Goal: Communication & Community: Share content

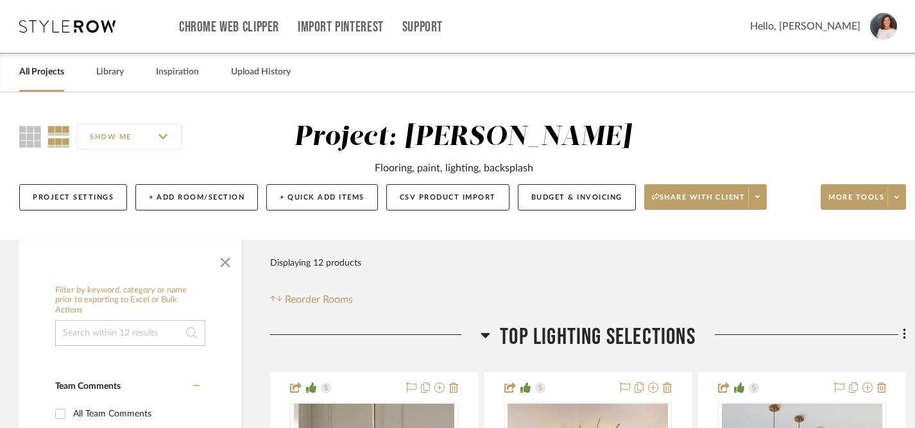
click at [44, 74] on link "All Projects" at bounding box center [41, 72] width 45 height 17
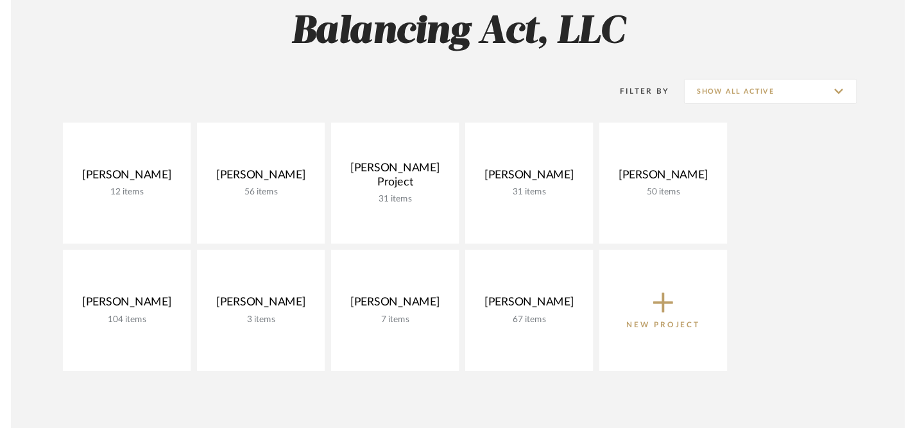
scroll to position [127, 0]
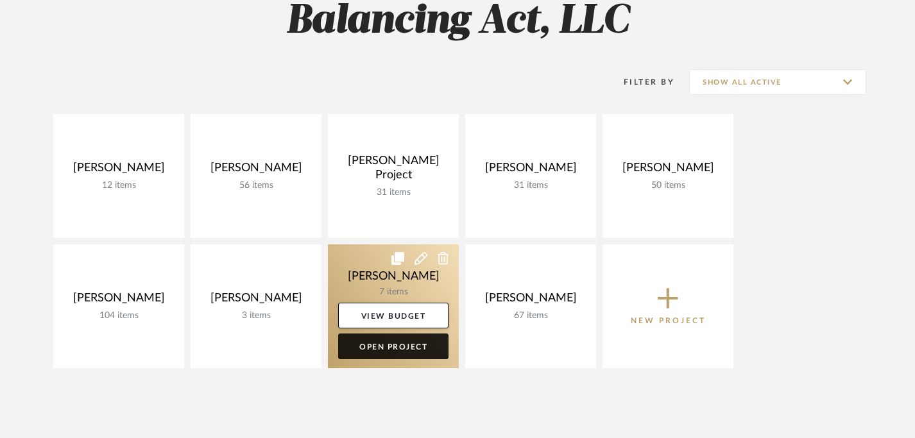
click at [387, 349] on link "Open Project" at bounding box center [393, 347] width 110 height 26
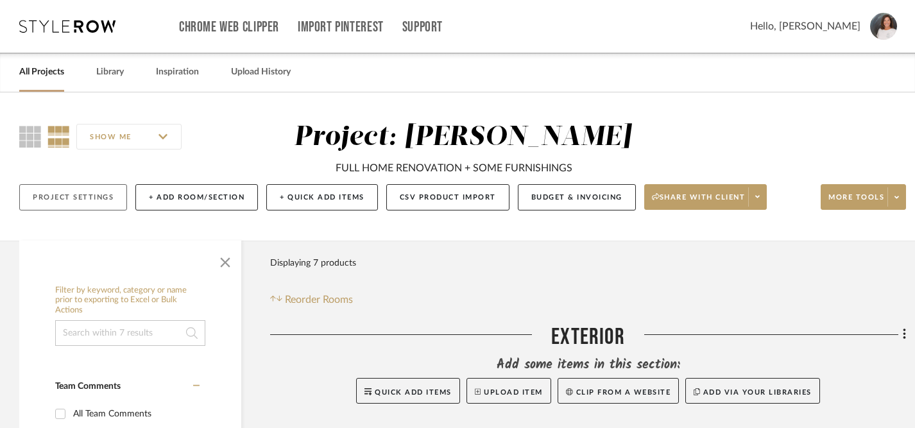
click at [95, 203] on button "Project Settings" at bounding box center [73, 197] width 108 height 26
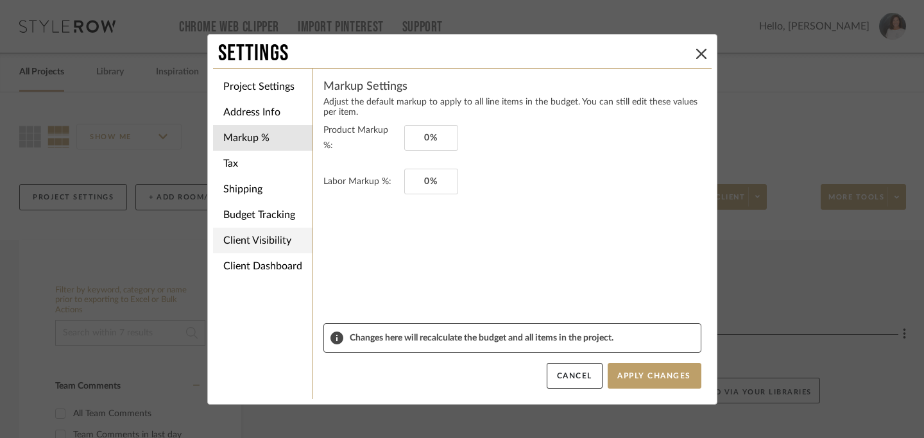
click at [271, 236] on li "Client Visibility" at bounding box center [263, 241] width 100 height 26
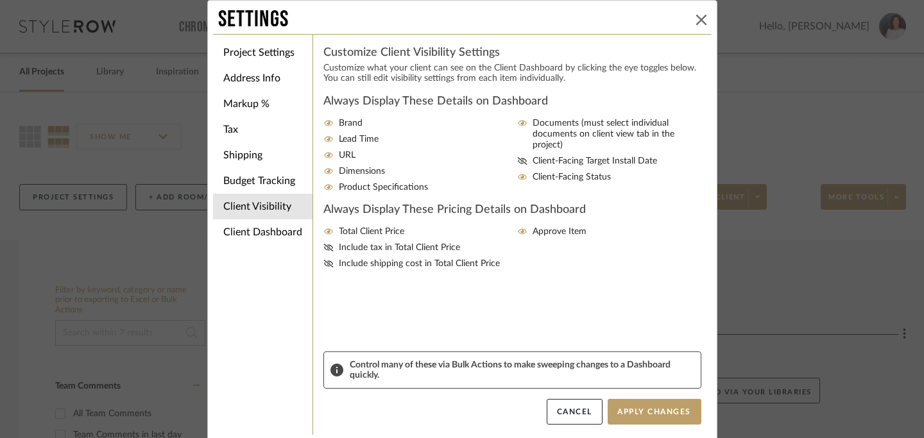
click at [698, 22] on icon at bounding box center [702, 20] width 10 height 10
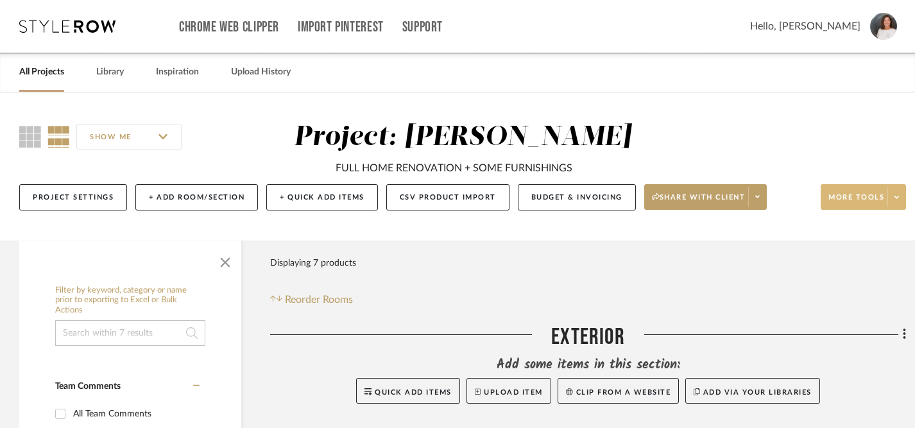
click at [897, 198] on icon at bounding box center [897, 197] width 4 height 3
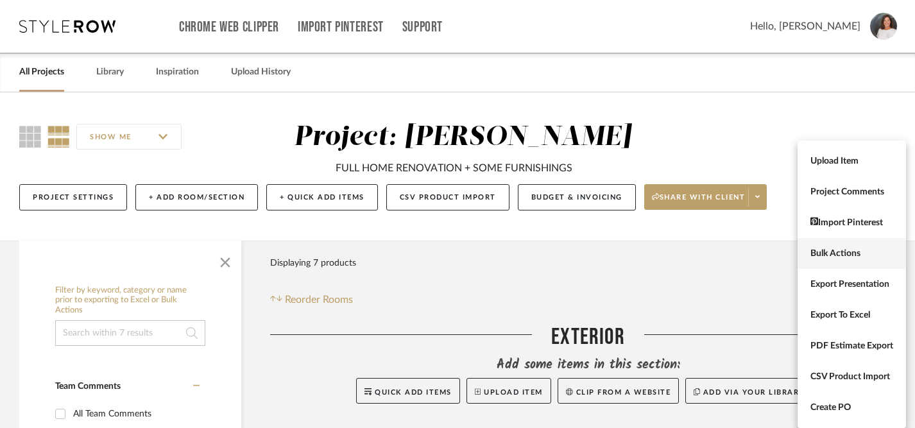
click at [826, 252] on span "Bulk Actions" at bounding box center [852, 253] width 83 height 11
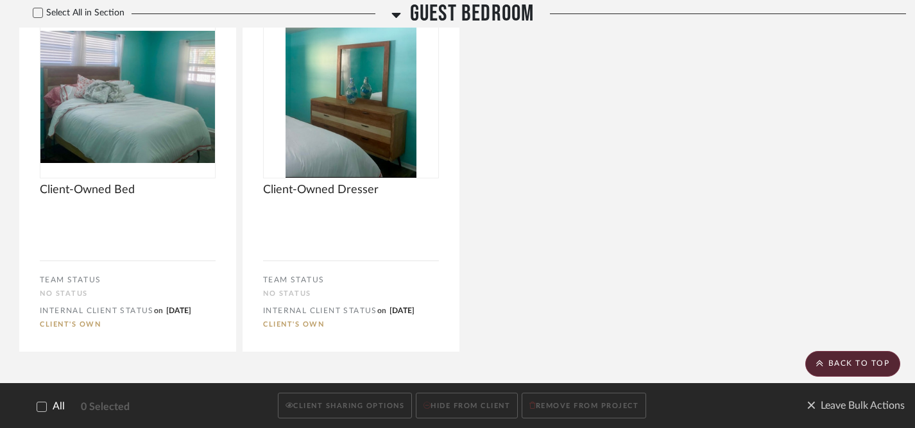
scroll to position [2168, 0]
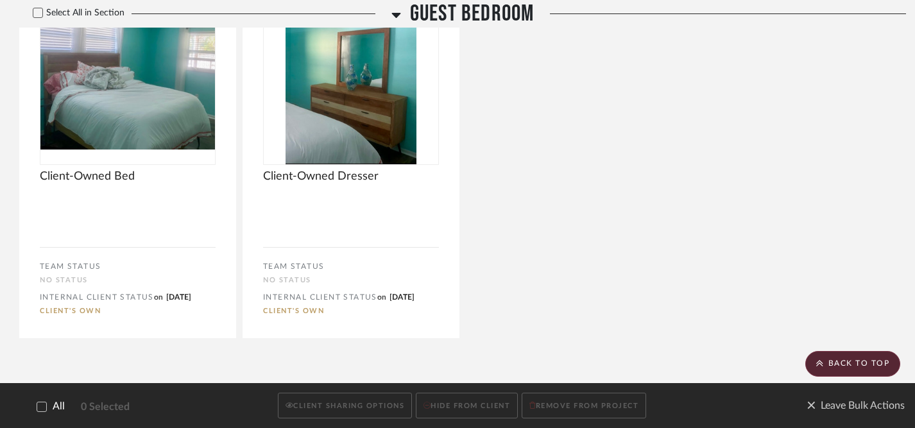
click at [42, 410] on icon at bounding box center [41, 406] width 9 height 9
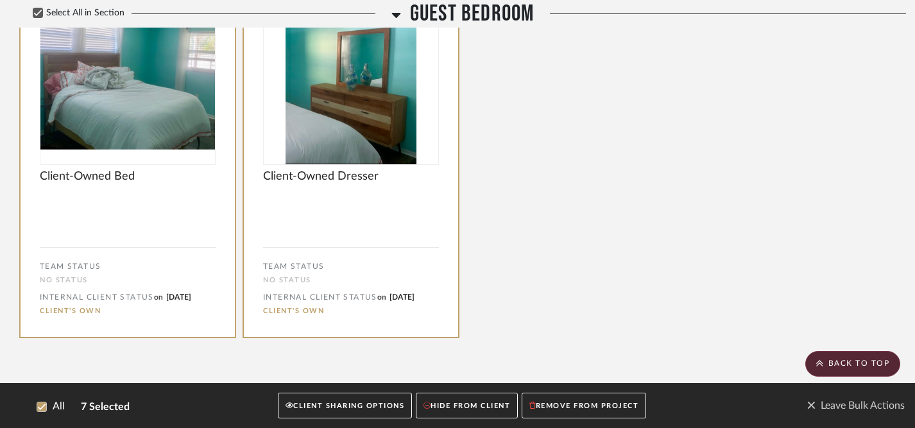
click at [320, 408] on button "CLIENT SHARING OPTIONS" at bounding box center [345, 406] width 134 height 26
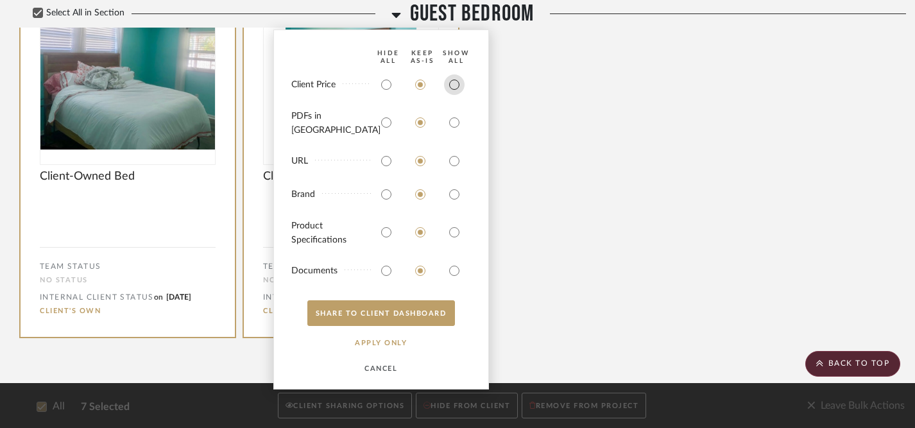
click at [454, 95] on input "radio" at bounding box center [454, 84] width 21 height 21
radio input "true"
click at [454, 126] on input "radio" at bounding box center [454, 122] width 21 height 21
radio input "true"
click at [456, 156] on input "radio" at bounding box center [454, 161] width 21 height 21
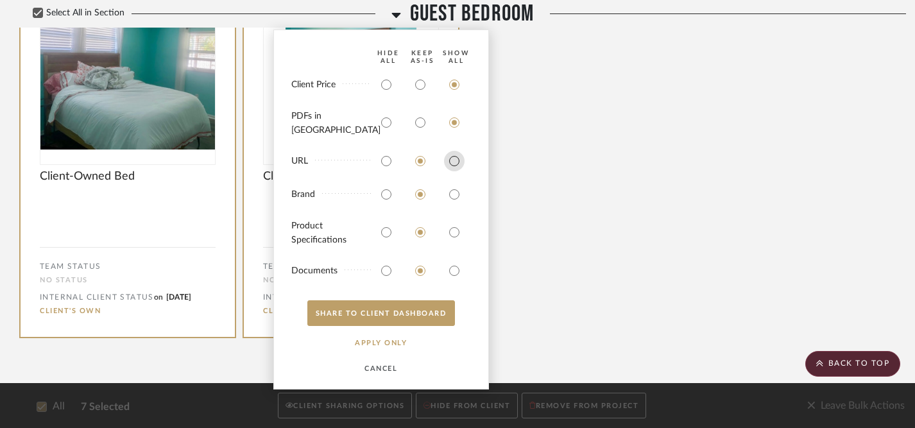
radio input "true"
click at [455, 193] on input "radio" at bounding box center [454, 194] width 21 height 21
radio input "true"
click at [454, 230] on input "radio" at bounding box center [454, 232] width 21 height 21
radio input "true"
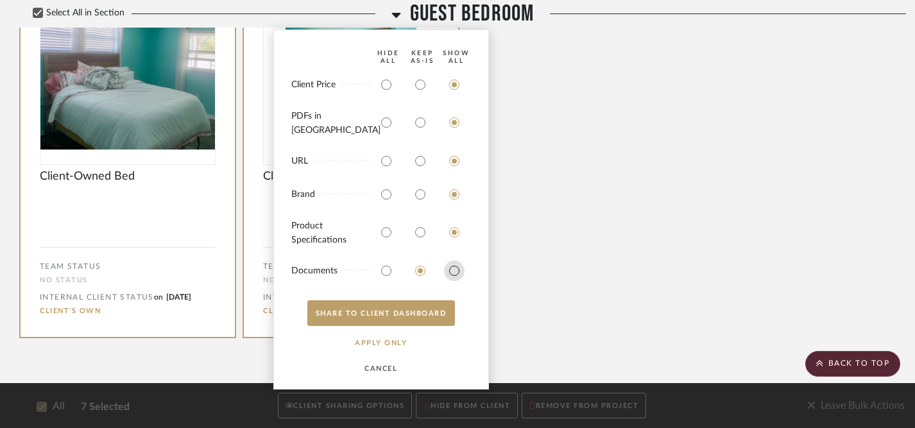
click at [454, 270] on input "radio" at bounding box center [454, 271] width 21 height 21
radio input "true"
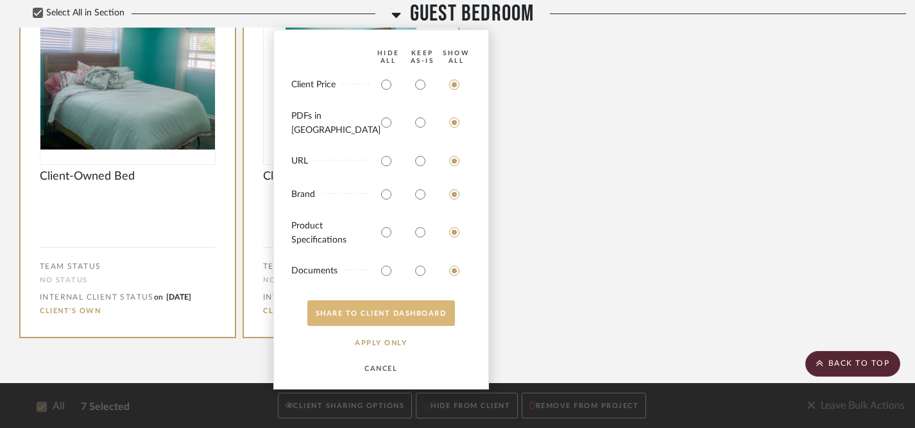
click at [379, 316] on button "SHARE TO CLIENT Dashboard" at bounding box center [381, 313] width 148 height 26
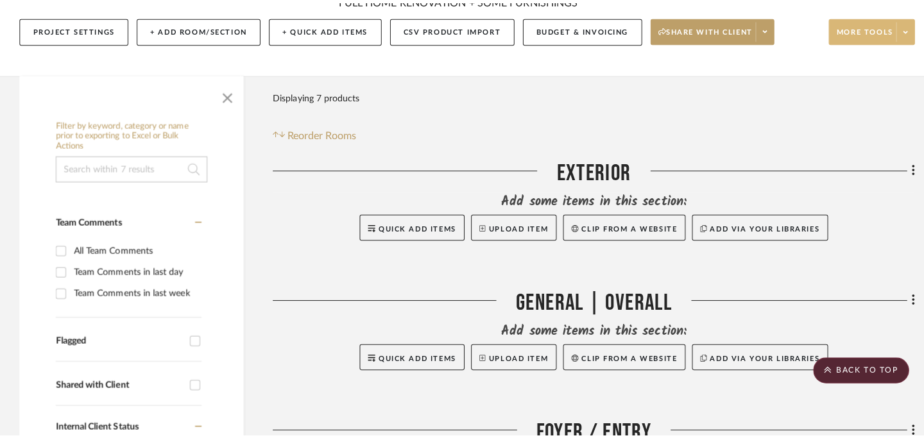
scroll to position [0, 0]
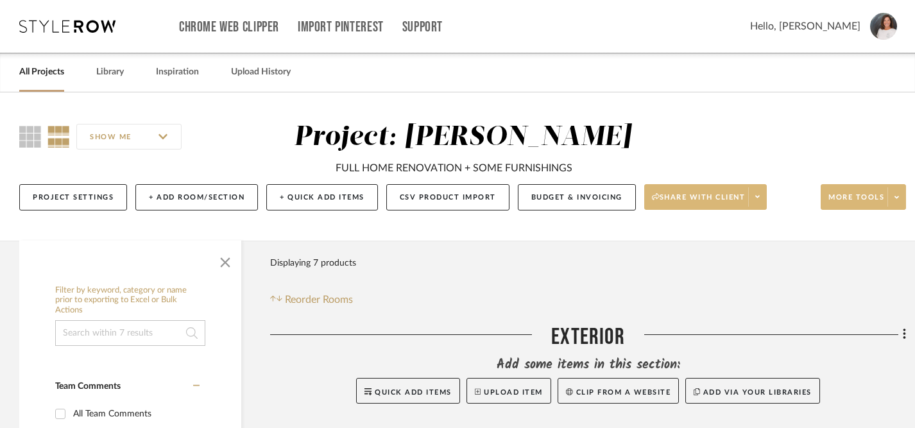
click at [760, 200] on icon at bounding box center [758, 196] width 4 height 7
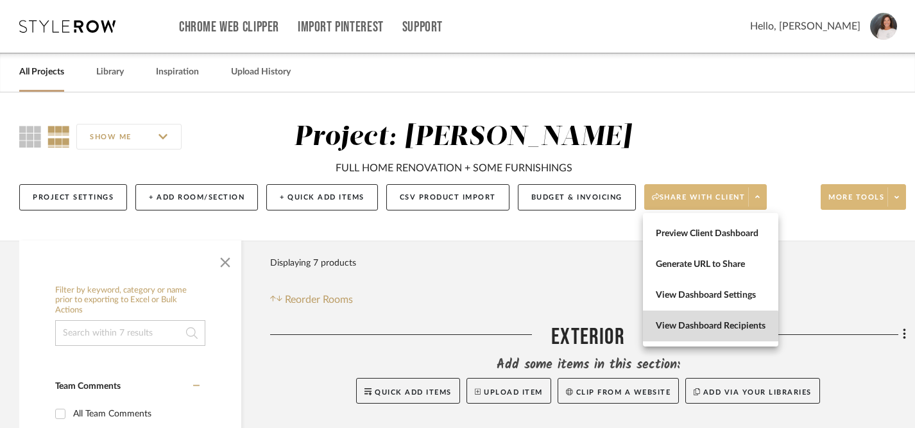
click at [707, 329] on span "View Dashboard Recipients" at bounding box center [711, 326] width 110 height 11
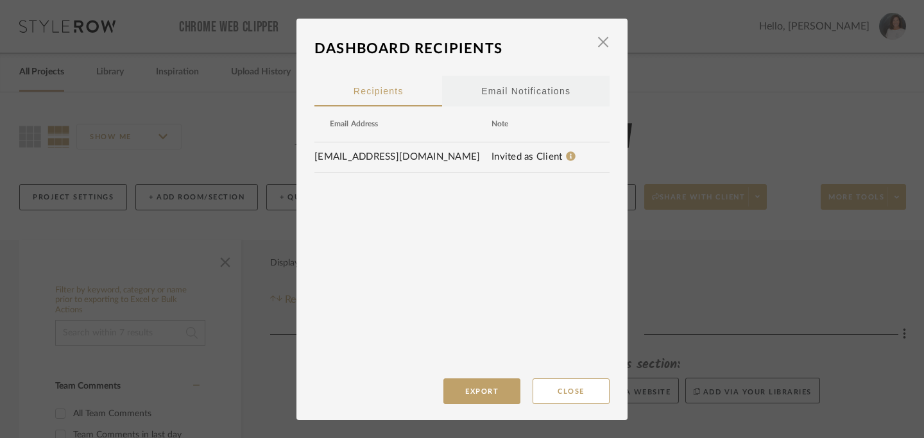
click at [506, 89] on div "Email Notifications" at bounding box center [525, 91] width 89 height 32
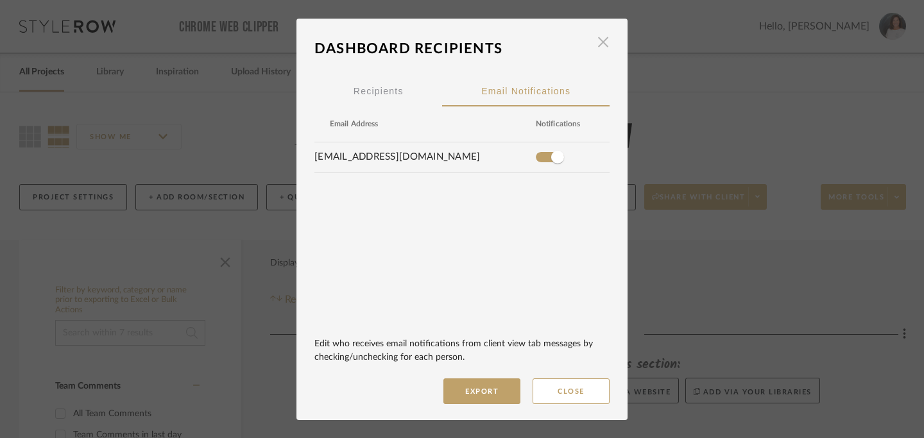
click at [597, 43] on span "button" at bounding box center [604, 43] width 26 height 26
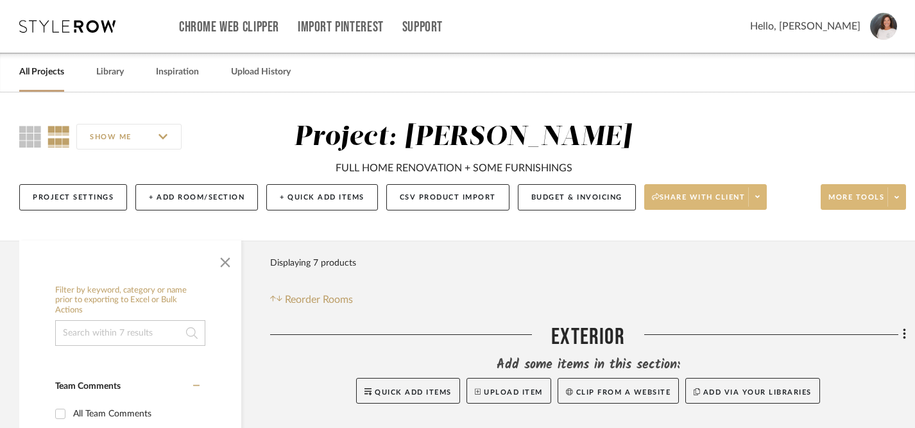
click at [760, 195] on icon at bounding box center [758, 196] width 4 height 7
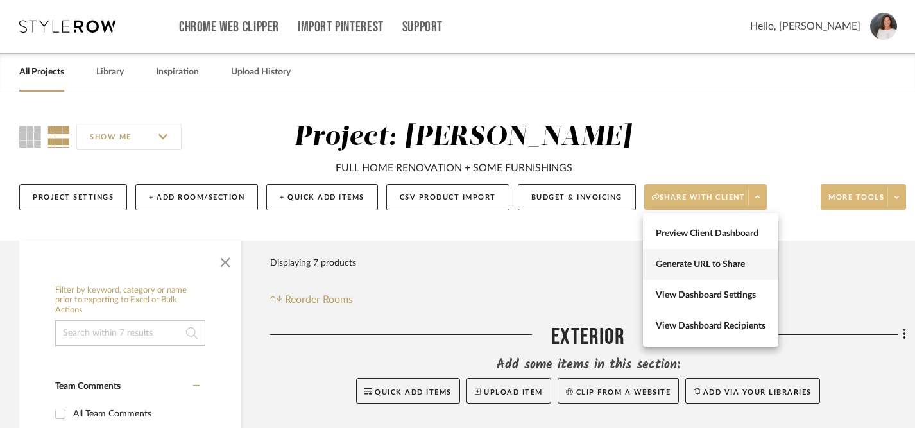
click at [707, 264] on span "Generate URL to Share" at bounding box center [711, 264] width 110 height 11
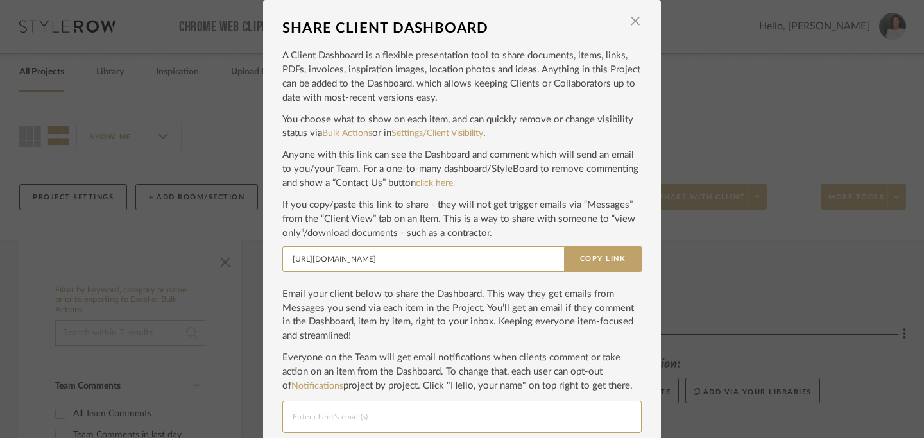
scroll to position [71, 0]
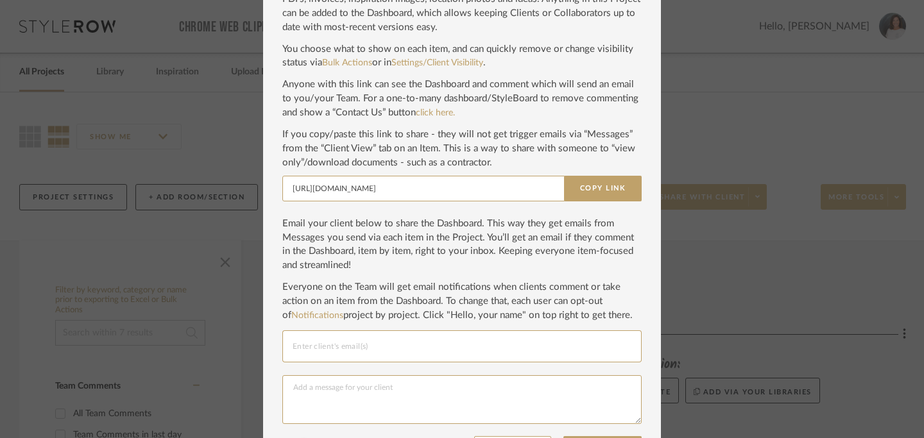
click at [507, 347] on input "Email selection" at bounding box center [462, 346] width 339 height 15
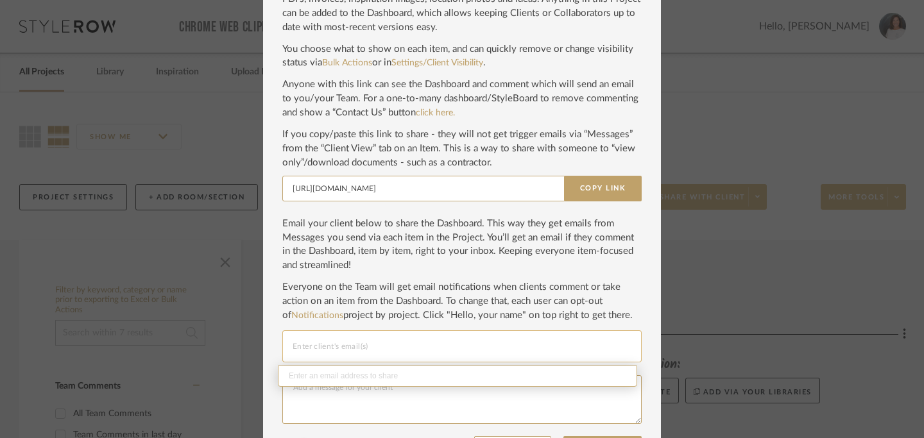
paste input "[EMAIL_ADDRESS][DOMAIN_NAME]"
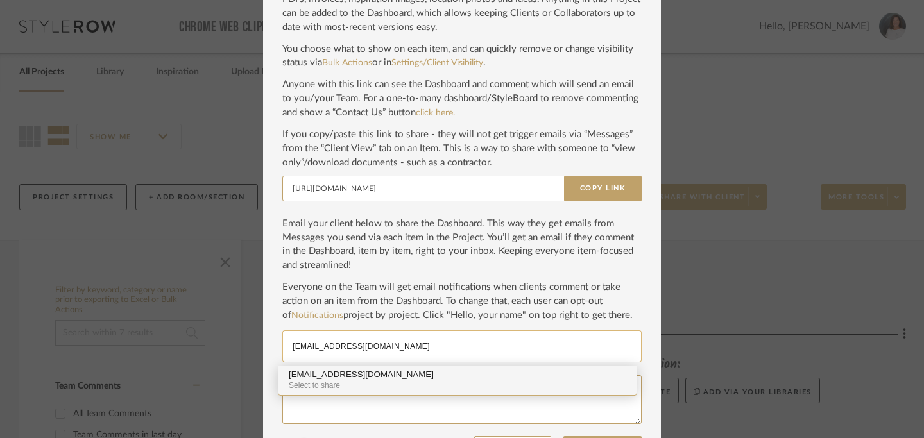
type input "[EMAIL_ADDRESS][DOMAIN_NAME]"
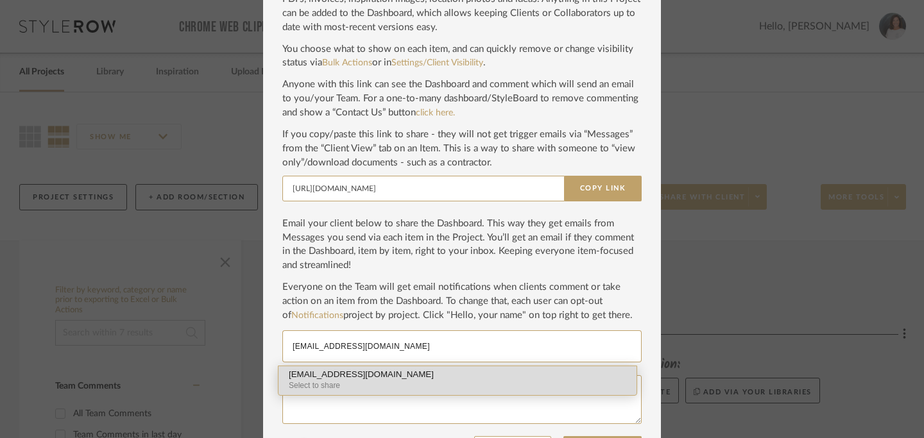
click at [481, 383] on div "Select to share" at bounding box center [458, 386] width 338 height 12
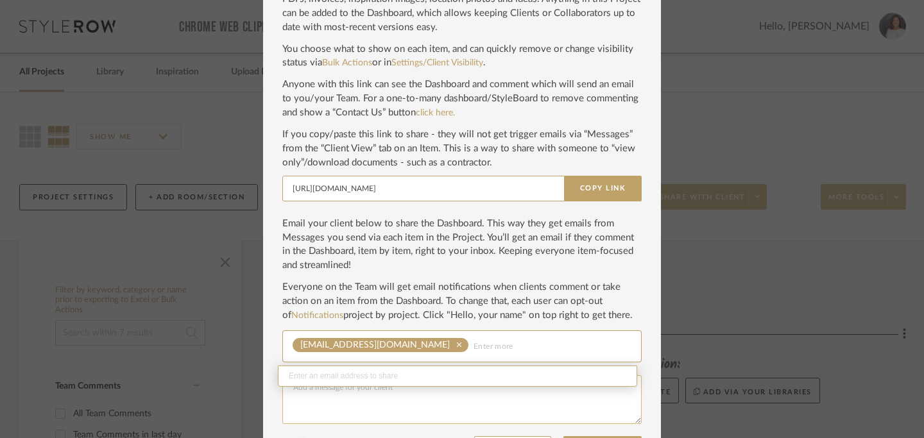
click at [468, 406] on textarea at bounding box center [461, 400] width 359 height 49
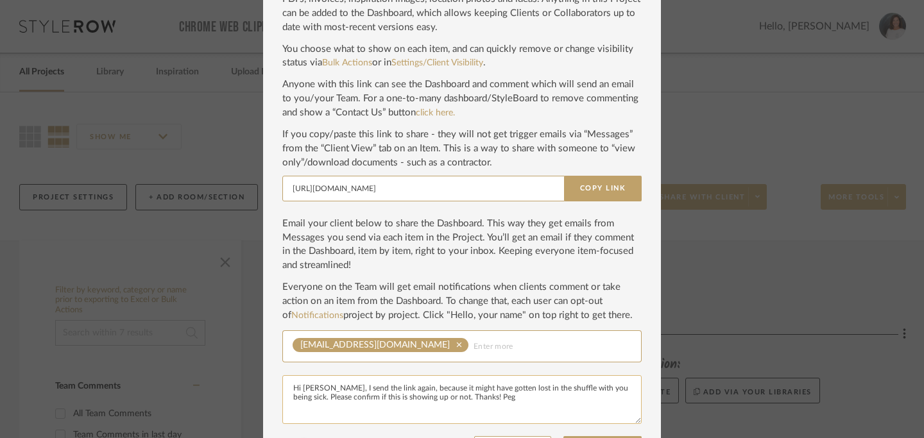
click at [339, 392] on textarea "Hi [PERSON_NAME], I send the link again, because it might have gotten lost in t…" at bounding box center [461, 400] width 359 height 49
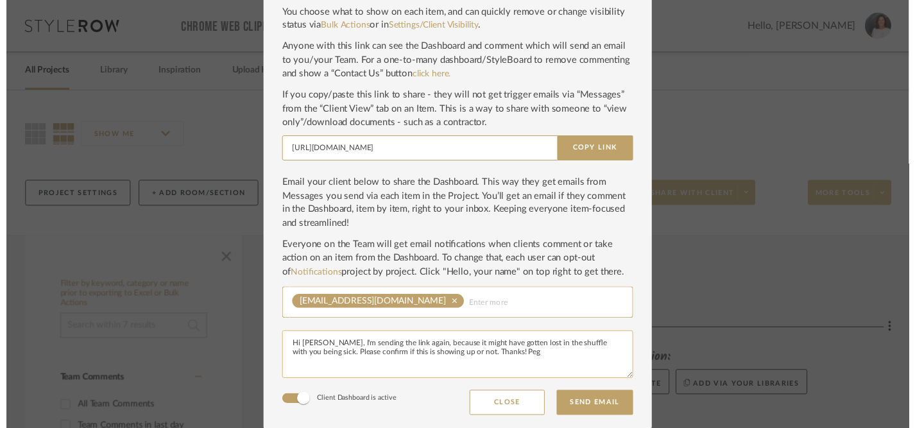
scroll to position [109, 0]
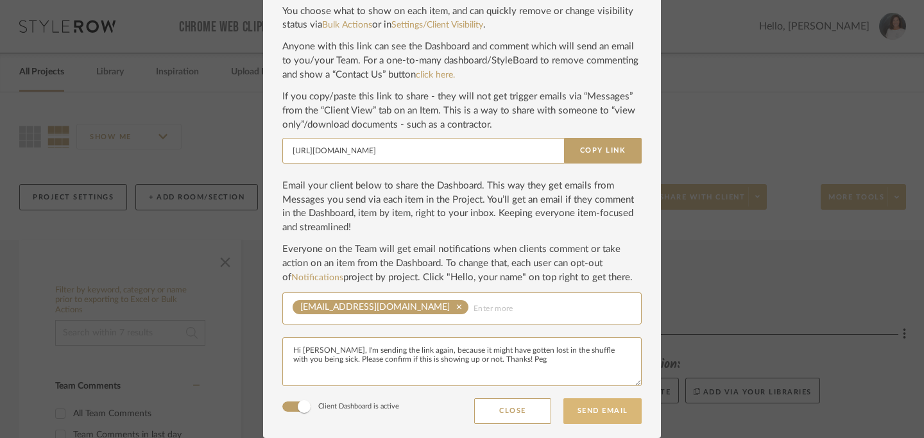
type textarea "Hi [PERSON_NAME], I'm sending the link again, because it might have gotten lost…"
click at [591, 410] on button "Send Email" at bounding box center [603, 412] width 78 height 26
